Goal: Check status: Check status

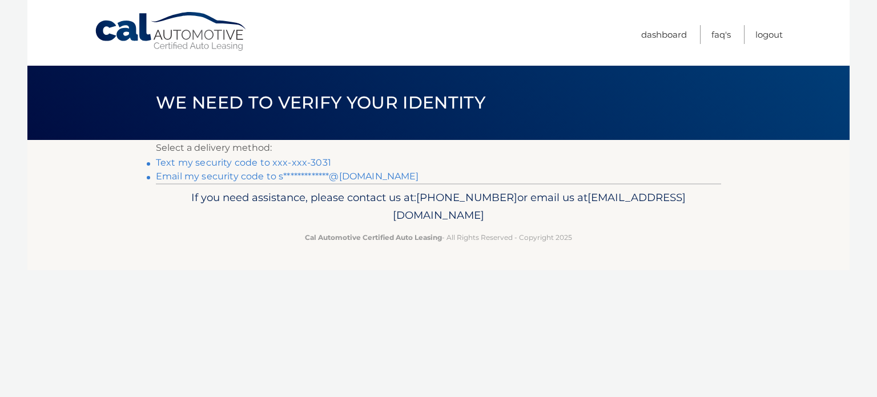
click at [263, 164] on link "Text my security code to xxx-xxx-3031" at bounding box center [243, 162] width 175 height 11
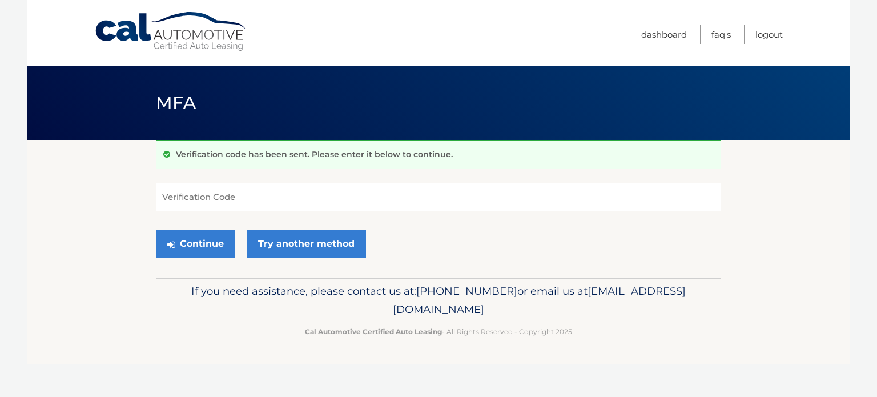
click at [240, 189] on input "Verification Code" at bounding box center [438, 197] width 565 height 29
click at [341, 192] on input "Verification Code" at bounding box center [438, 197] width 565 height 29
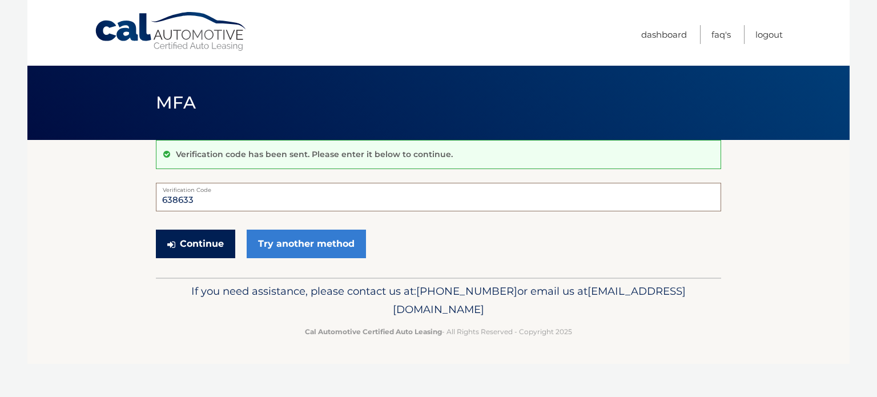
type input "638633"
click at [206, 239] on button "Continue" at bounding box center [195, 243] width 79 height 29
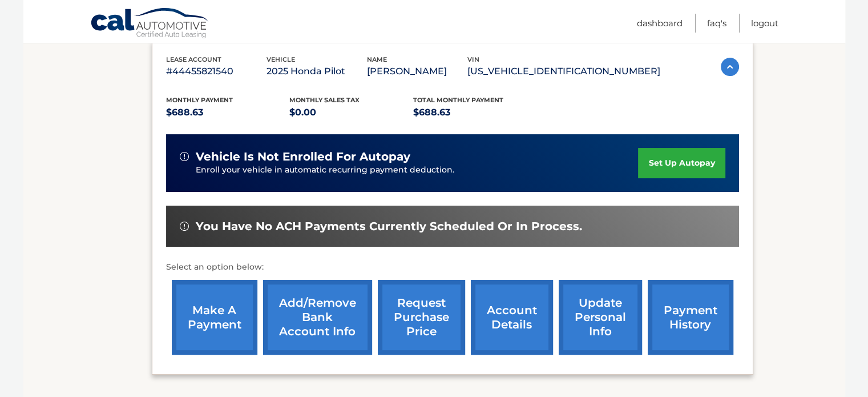
scroll to position [228, 0]
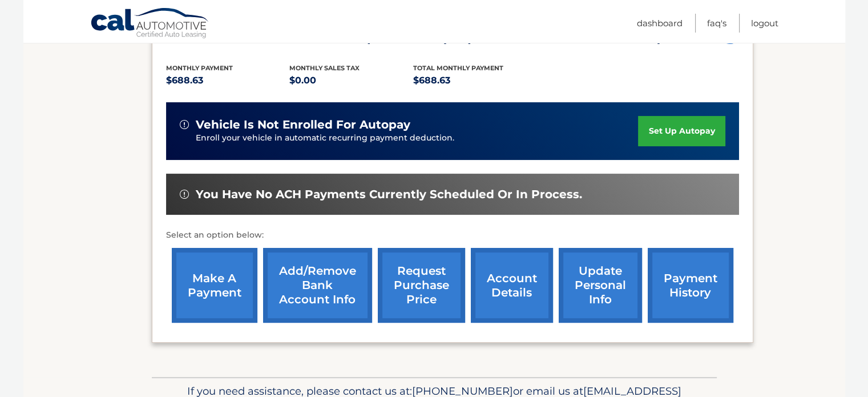
click at [701, 299] on link "payment history" at bounding box center [691, 285] width 86 height 75
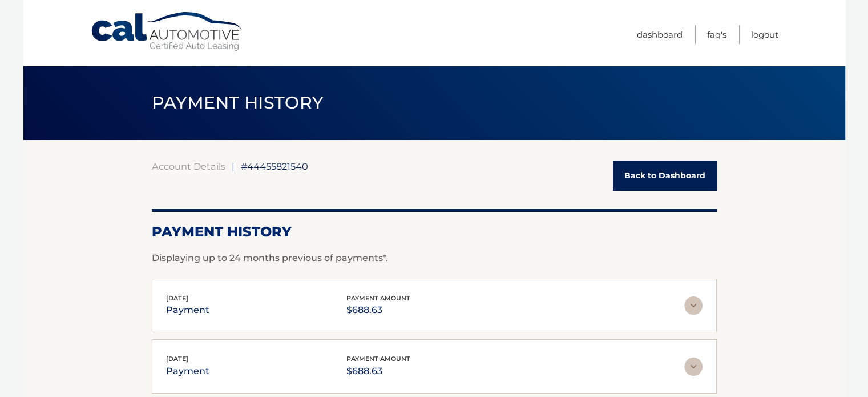
scroll to position [114, 0]
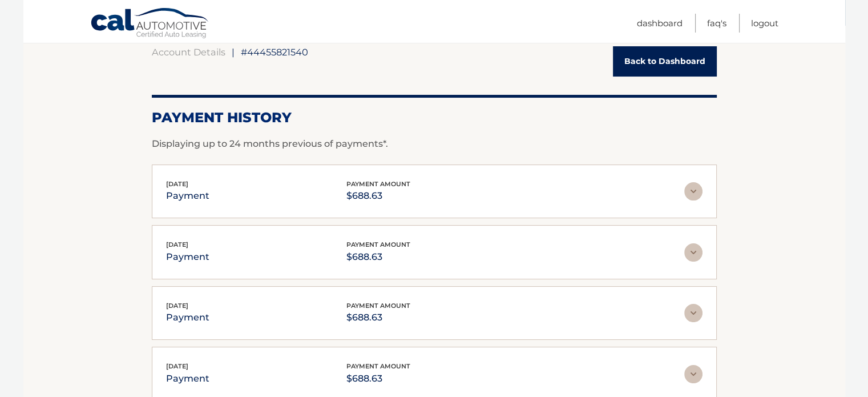
click at [482, 192] on div "[DATE] payment payment amount $688.63" at bounding box center [425, 192] width 518 height 26
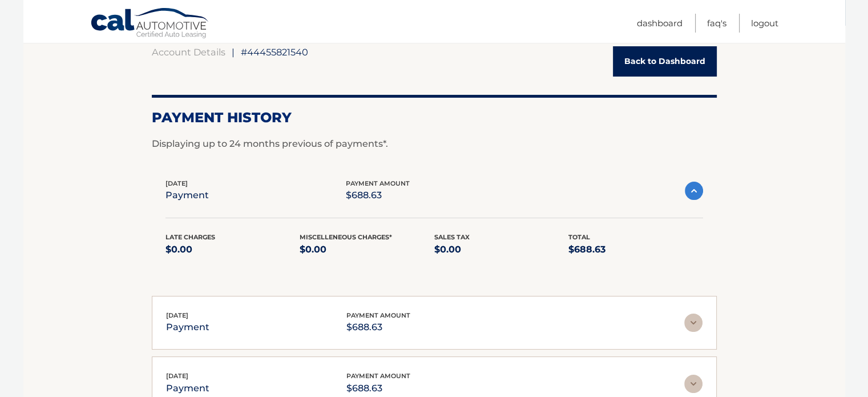
click at [482, 192] on div "[DATE] payment payment amount $688.63" at bounding box center [425, 191] width 519 height 26
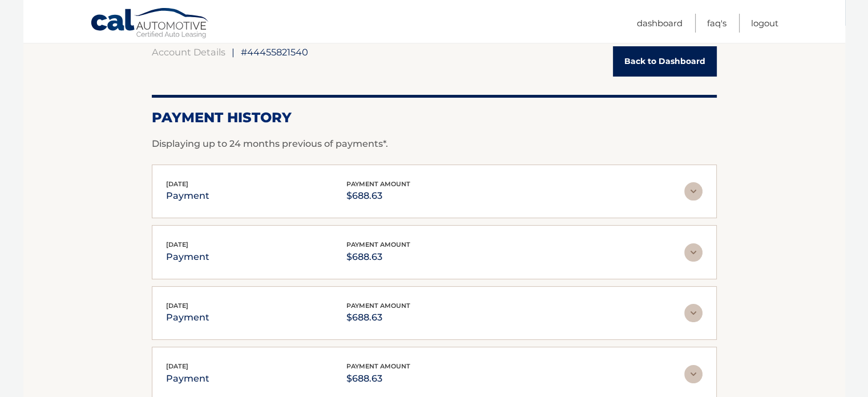
click at [466, 238] on div "[DATE] payment payment amount $688.63 Late Charges $0.00 Miscelleneous Charges*…" at bounding box center [434, 252] width 565 height 54
click at [468, 257] on div "[DATE] payment payment amount $688.63" at bounding box center [425, 252] width 518 height 26
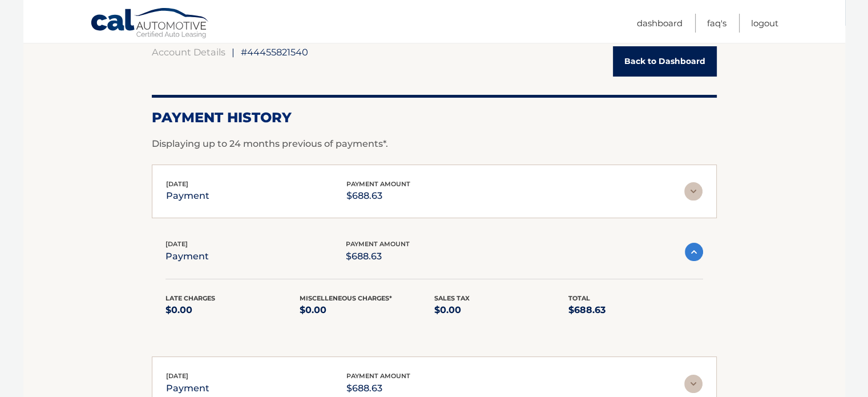
click at [468, 257] on div "[DATE] payment payment amount $688.63" at bounding box center [425, 252] width 519 height 26
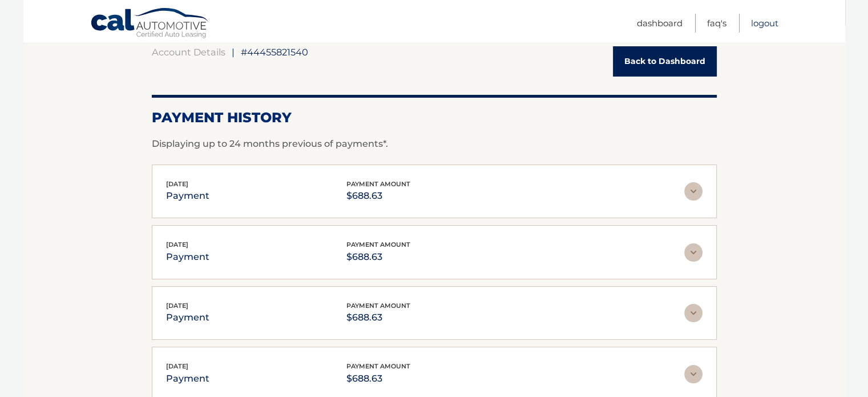
click at [758, 25] on link "Logout" at bounding box center [764, 23] width 27 height 19
